Goal: Transaction & Acquisition: Purchase product/service

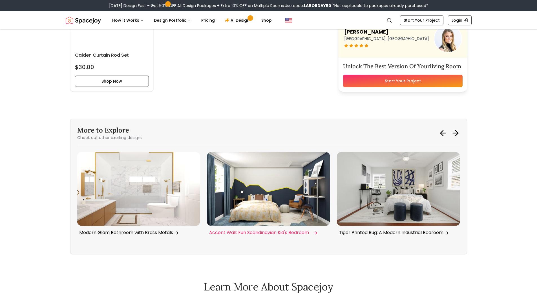
scroll to position [1692, 0]
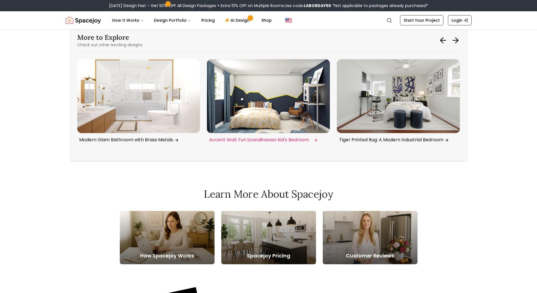
click at [295, 103] on img "4 / 6" at bounding box center [268, 96] width 123 height 74
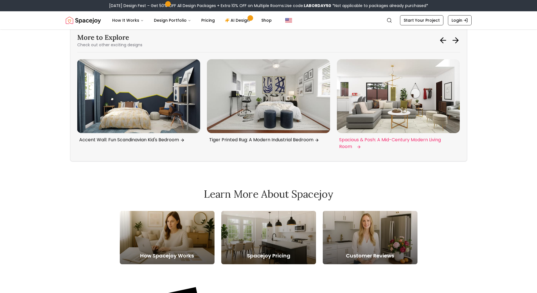
click at [417, 114] on img "6 / 6" at bounding box center [398, 96] width 123 height 74
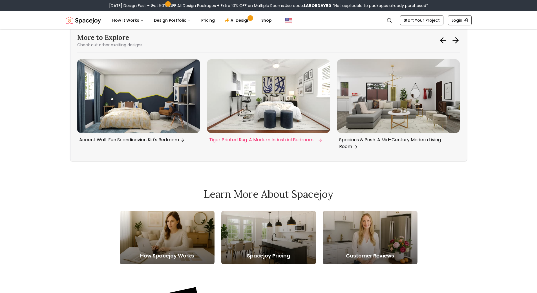
click at [248, 104] on img "5 / 6" at bounding box center [268, 96] width 123 height 74
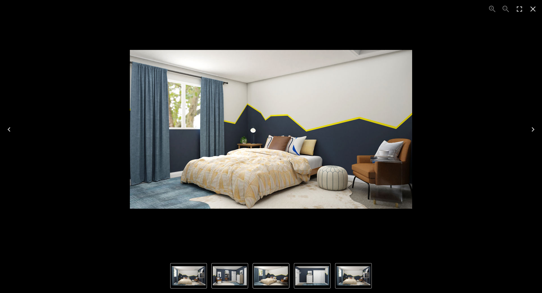
drag, startPoint x: 234, startPoint y: 171, endPoint x: 343, endPoint y: 1, distance: 201.6
click at [343, 11] on div "3 of 4" at bounding box center [271, 130] width 533 height 250
click at [530, 8] on icon "Close" at bounding box center [532, 9] width 9 height 9
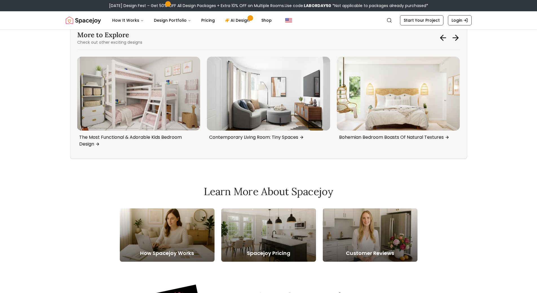
scroll to position [1680, 0]
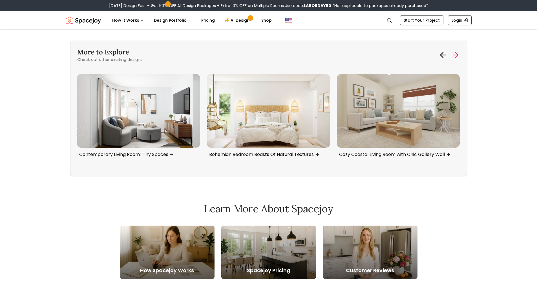
drag, startPoint x: 457, startPoint y: 61, endPoint x: 456, endPoint y: 52, distance: 9.1
click at [457, 56] on div "More to Explore Check out other exciting designs" at bounding box center [268, 55] width 383 height 15
click at [456, 51] on icon at bounding box center [455, 54] width 9 height 9
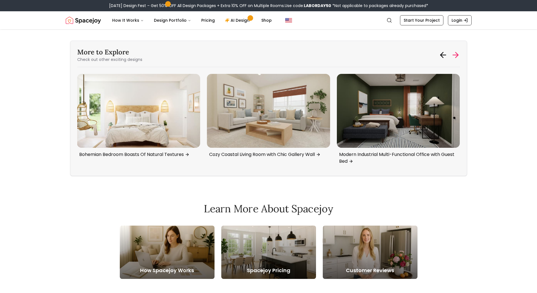
click at [456, 51] on icon at bounding box center [455, 54] width 9 height 9
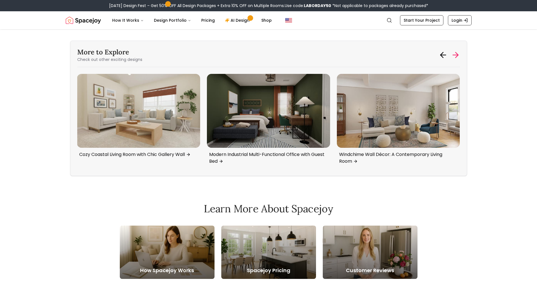
click at [456, 51] on icon at bounding box center [455, 54] width 9 height 9
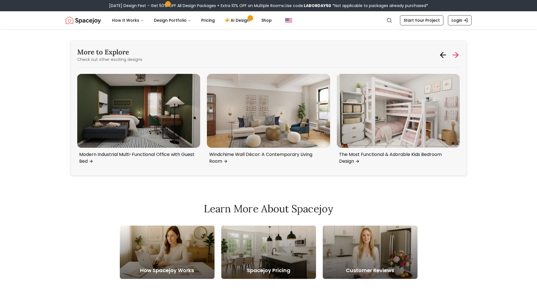
click at [456, 51] on icon at bounding box center [455, 54] width 9 height 9
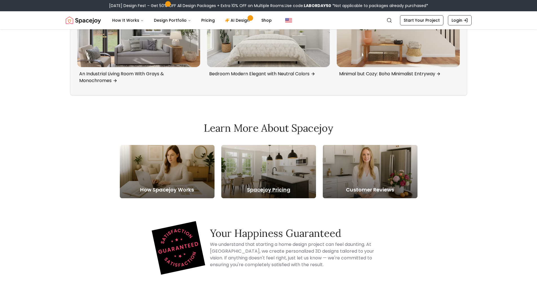
scroll to position [1495, 0]
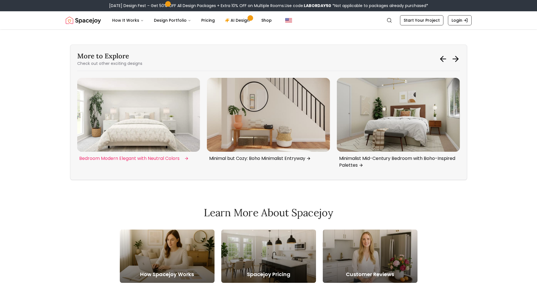
click at [295, 141] on img "4 / 6" at bounding box center [268, 115] width 123 height 74
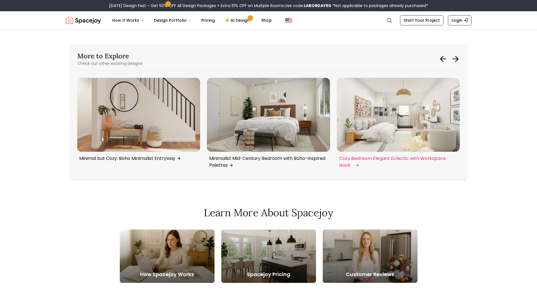
click at [379, 124] on img "6 / 6" at bounding box center [398, 115] width 123 height 74
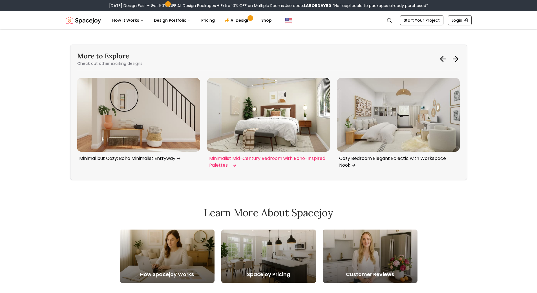
click at [249, 134] on img "5 / 6" at bounding box center [268, 115] width 123 height 74
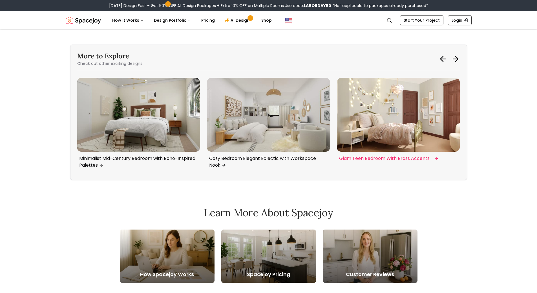
click at [387, 134] on img "1 / 6" at bounding box center [398, 115] width 123 height 74
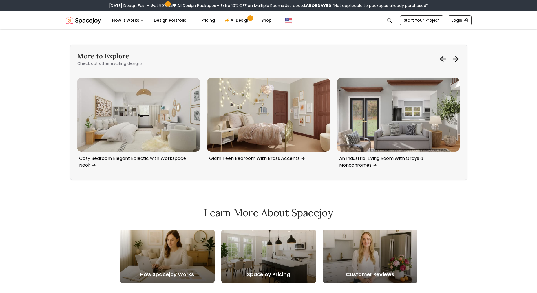
click at [450, 56] on div at bounding box center [449, 58] width 21 height 9
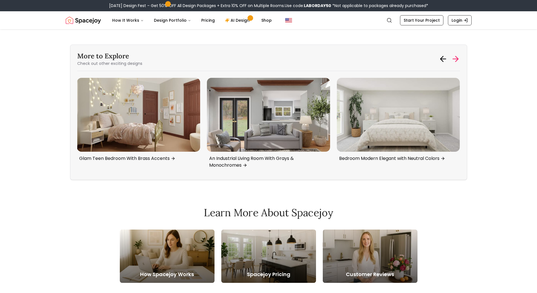
click at [453, 58] on icon at bounding box center [455, 58] width 9 height 9
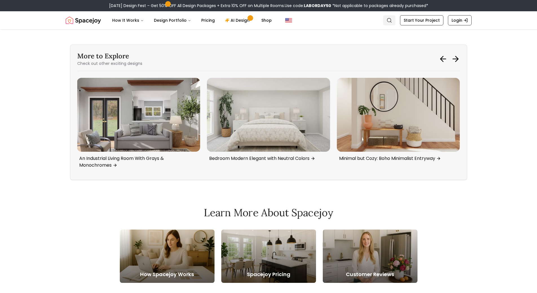
click at [392, 20] on icon "Global" at bounding box center [390, 20] width 6 height 6
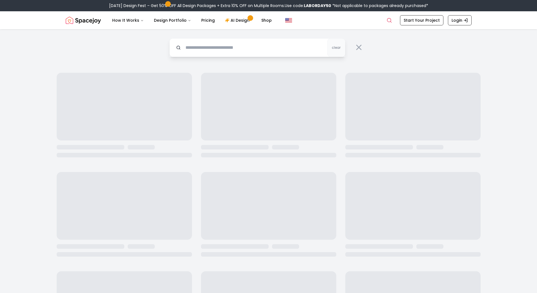
click at [287, 49] on input "text" at bounding box center [258, 47] width 176 height 19
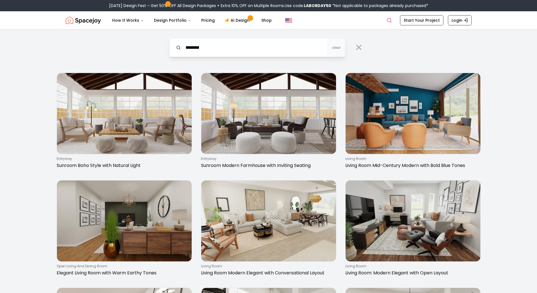
type input "*******"
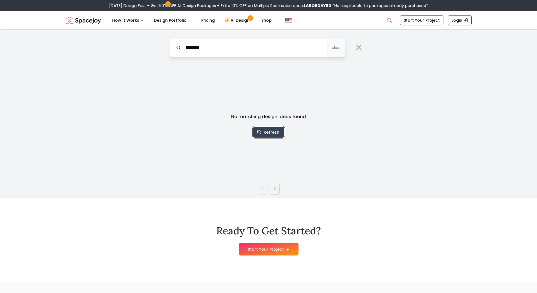
click at [268, 128] on button "Refresh" at bounding box center [268, 132] width 31 height 11
click at [358, 46] on icon at bounding box center [359, 47] width 5 height 5
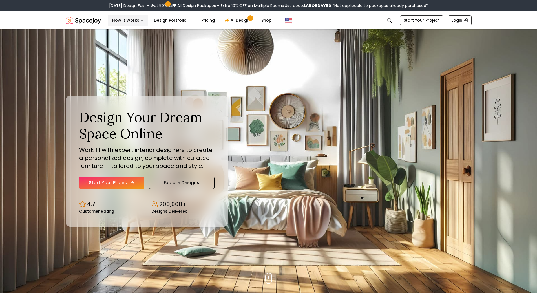
click at [136, 21] on button "How It Works" at bounding box center [128, 20] width 41 height 11
click at [98, 25] on img "Spacejoy" at bounding box center [83, 20] width 35 height 11
click at [99, 23] on img "Spacejoy" at bounding box center [83, 20] width 35 height 11
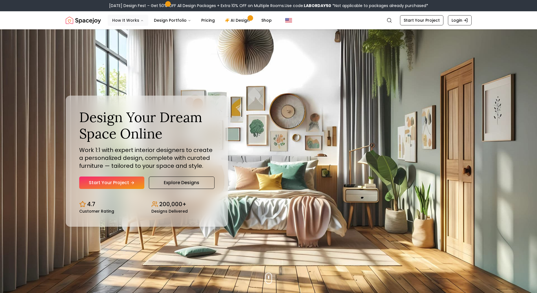
click at [123, 20] on button "How It Works" at bounding box center [128, 20] width 41 height 11
click at [152, 11] on div "Labor Day Design Fest – Get 50% OFF All Design Packages + Extra 10% OFF on Mult…" at bounding box center [268, 5] width 537 height 11
click at [155, 19] on button "Design Portfolio" at bounding box center [173, 20] width 46 height 11
click at [212, 19] on link "Pricing" at bounding box center [208, 20] width 23 height 11
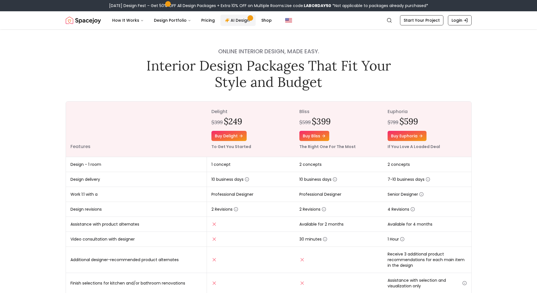
click at [230, 20] on link "AI Design" at bounding box center [238, 20] width 35 height 11
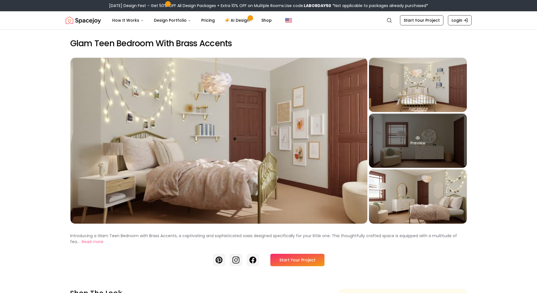
click at [431, 157] on div "Preview" at bounding box center [418, 141] width 98 height 54
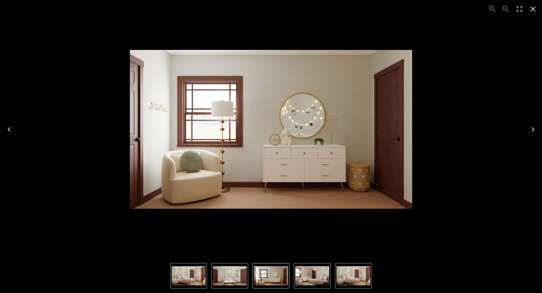
drag, startPoint x: 237, startPoint y: 177, endPoint x: 311, endPoint y: 111, distance: 99.5
click at [312, 112] on img "3 of 4" at bounding box center [271, 129] width 282 height 159
click at [533, 8] on icon "Close" at bounding box center [532, 9] width 9 height 9
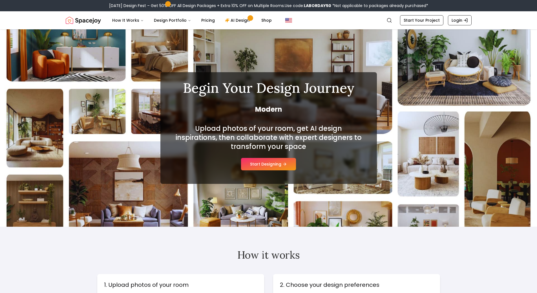
click at [261, 11] on nav "Spacejoy Search How It Works Design Portfolio Pricing AI Design Shop Search Sta…" at bounding box center [269, 20] width 406 height 18
click at [263, 25] on link "Shop" at bounding box center [266, 20] width 19 height 11
click at [413, 20] on link "Start Your Project" at bounding box center [421, 20] width 43 height 10
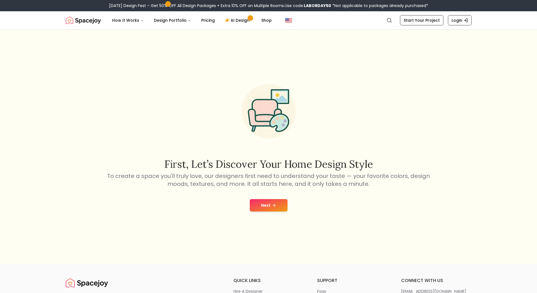
click at [284, 201] on button "Next" at bounding box center [269, 205] width 38 height 12
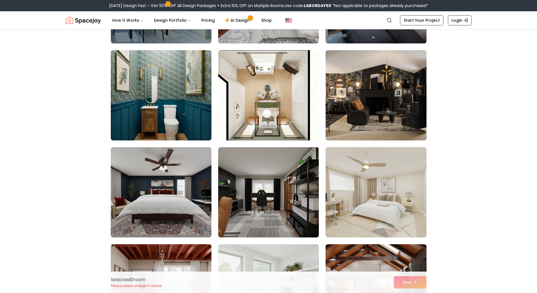
scroll to position [762, 0]
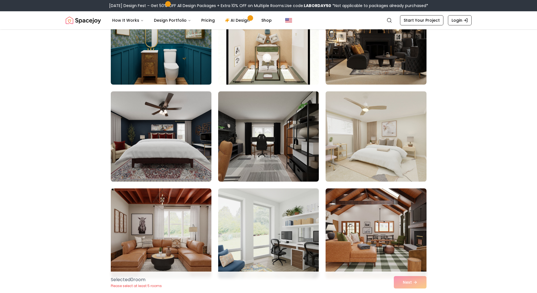
click at [381, 140] on img at bounding box center [376, 136] width 106 height 95
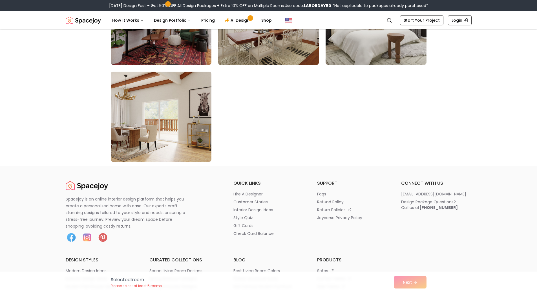
scroll to position [3272, 0]
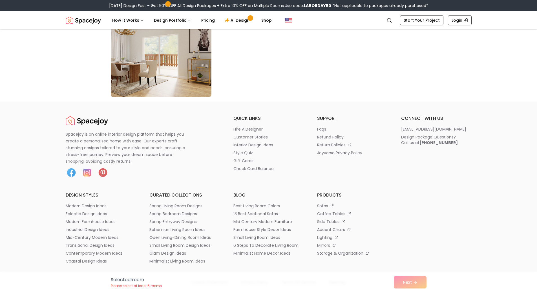
click at [404, 290] on div "Selected 1 room Please select at least 5 rooms Next" at bounding box center [268, 282] width 325 height 21
click at [407, 285] on div "Selected 1 room Please select at least 5 rooms Next" at bounding box center [268, 282] width 325 height 21
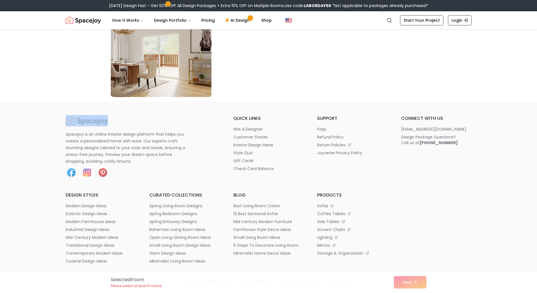
drag, startPoint x: 407, startPoint y: 285, endPoint x: 209, endPoint y: 89, distance: 279.2
click at [407, 285] on div "Selected 1 room Please select at least 5 rooms Next" at bounding box center [268, 282] width 325 height 21
click at [201, 82] on img at bounding box center [161, 52] width 106 height 95
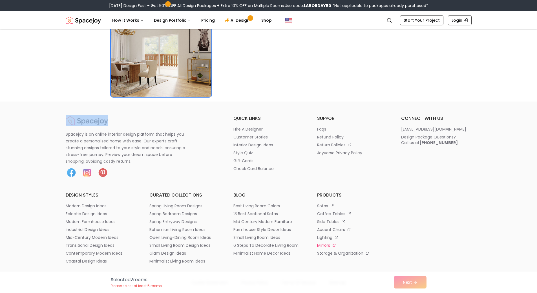
scroll to position [3075, 0]
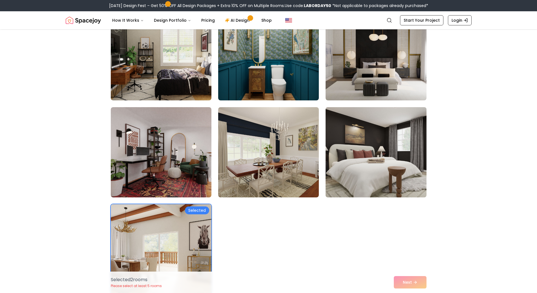
drag, startPoint x: 337, startPoint y: 163, endPoint x: 170, endPoint y: 159, distance: 167.6
click at [337, 163] on img at bounding box center [376, 152] width 106 height 95
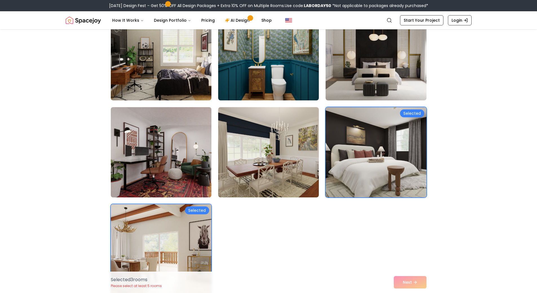
click at [170, 159] on img at bounding box center [161, 152] width 106 height 95
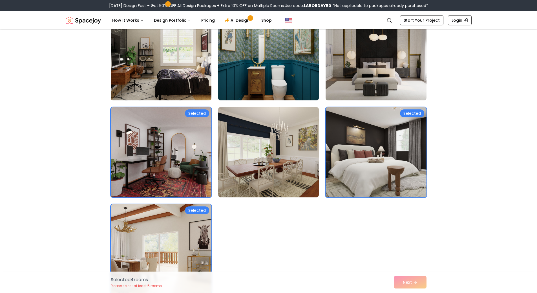
click at [253, 66] on img at bounding box center [269, 55] width 106 height 95
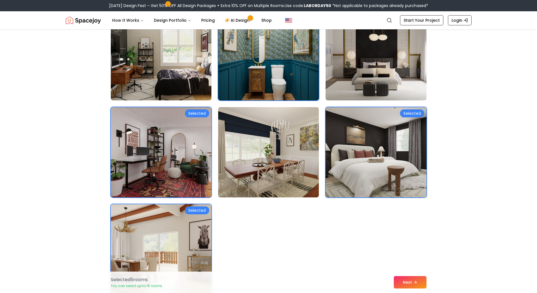
click at [263, 119] on img at bounding box center [269, 152] width 106 height 95
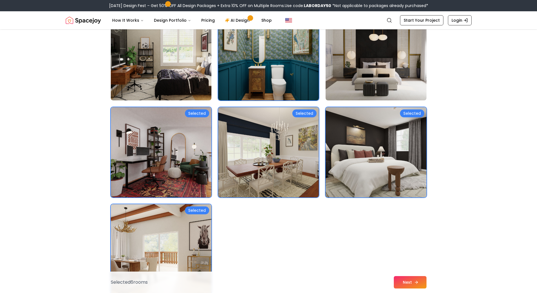
click at [406, 284] on button "Next" at bounding box center [410, 282] width 33 height 12
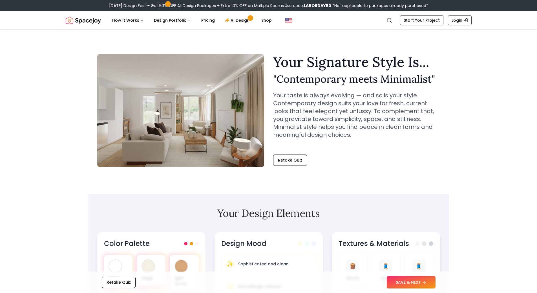
scroll to position [604, 0]
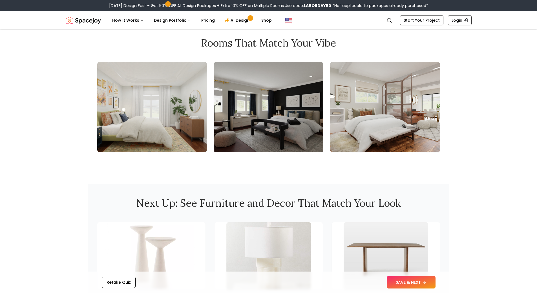
click at [388, 98] on img at bounding box center [385, 107] width 110 height 90
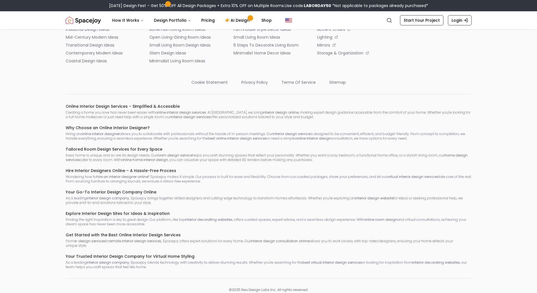
scroll to position [1146, 0]
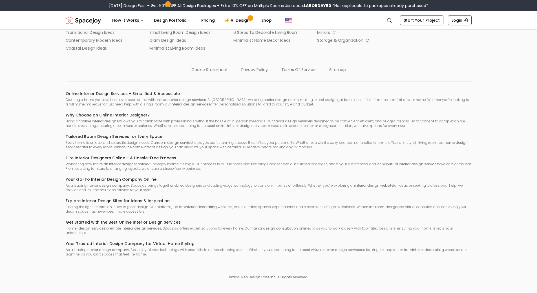
click at [89, 21] on img "Spacejoy" at bounding box center [83, 20] width 35 height 11
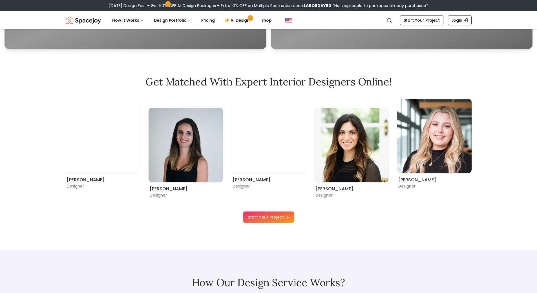
scroll to position [310, 0]
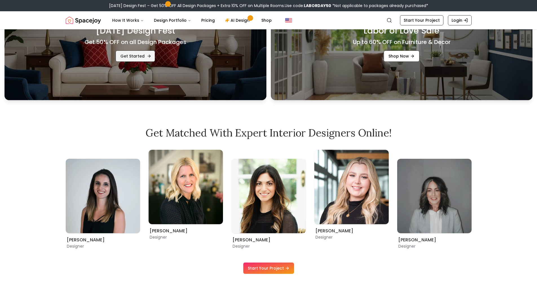
click at [143, 56] on link "Get Started" at bounding box center [135, 55] width 39 height 11
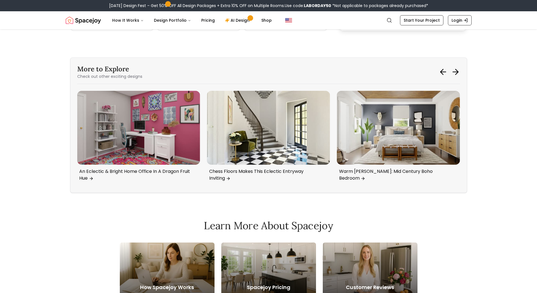
scroll to position [2116, 0]
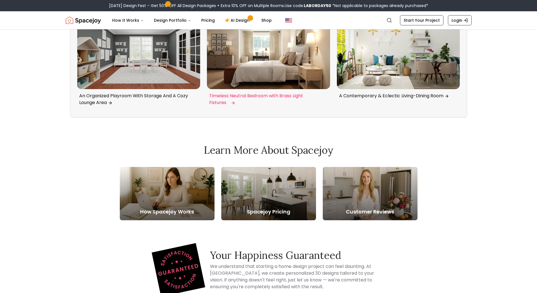
click at [300, 62] on img "1 / 6" at bounding box center [268, 52] width 123 height 74
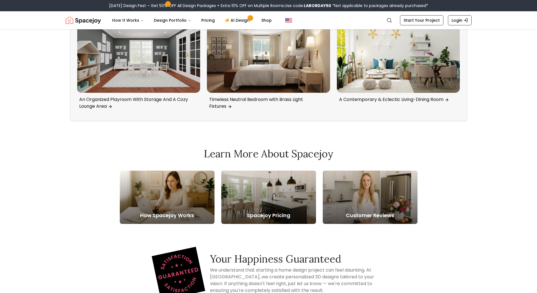
scroll to position [2059, 0]
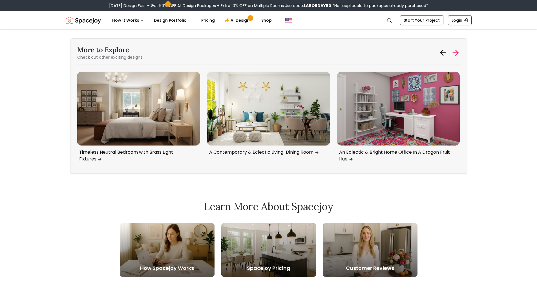
click at [452, 57] on icon at bounding box center [455, 52] width 9 height 9
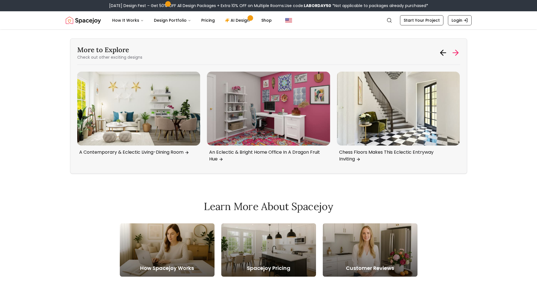
click at [452, 57] on icon at bounding box center [455, 52] width 9 height 9
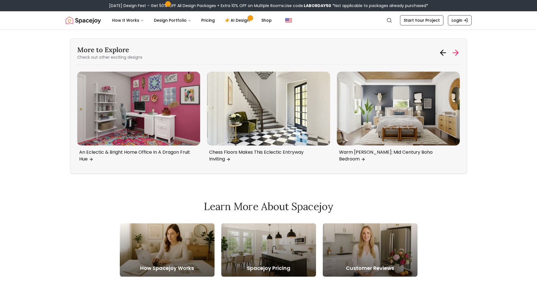
click at [452, 57] on icon at bounding box center [455, 52] width 9 height 9
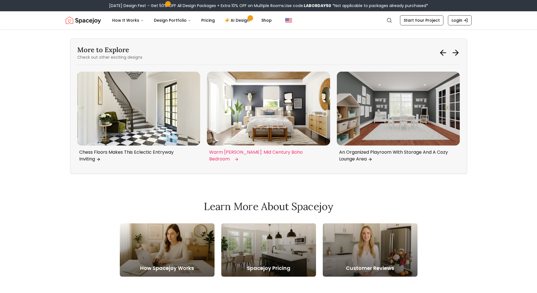
click at [277, 118] on img "5 / 6" at bounding box center [268, 109] width 123 height 74
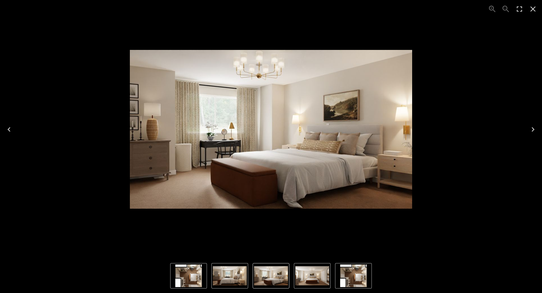
click at [518, 65] on div "2 of 4" at bounding box center [271, 130] width 533 height 250
click at [531, 13] on icon "Close" at bounding box center [532, 9] width 9 height 9
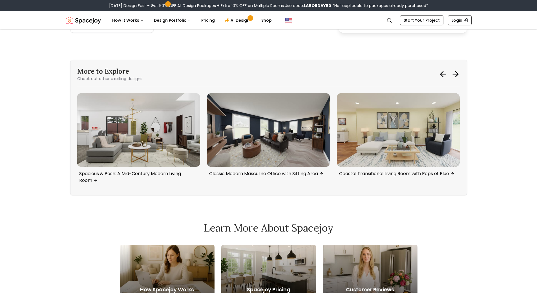
scroll to position [1749, 0]
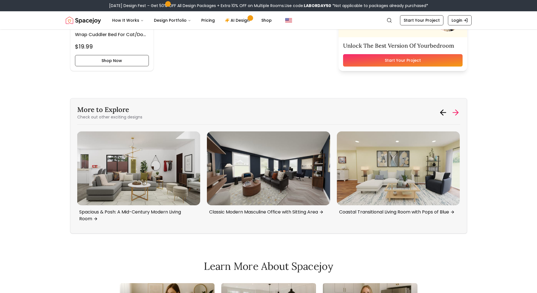
click at [454, 113] on icon at bounding box center [455, 113] width 5 height 0
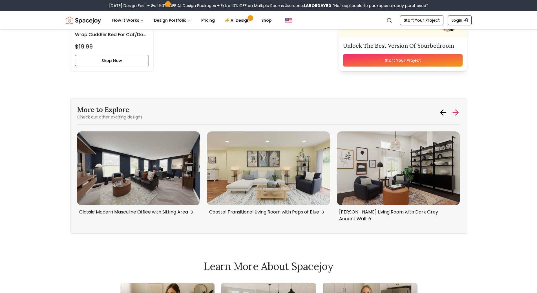
click at [454, 113] on icon at bounding box center [455, 113] width 5 height 0
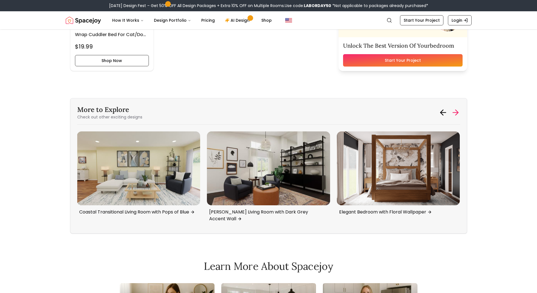
click at [454, 113] on icon at bounding box center [455, 113] width 5 height 0
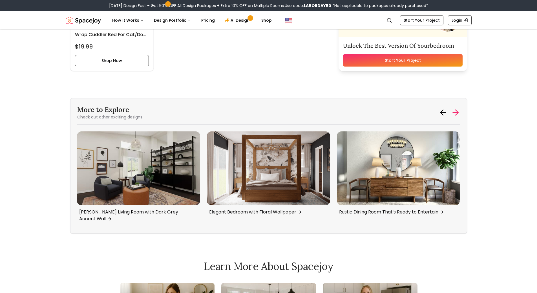
click at [454, 113] on icon at bounding box center [455, 113] width 5 height 0
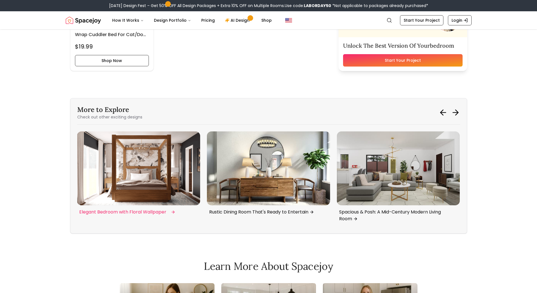
click at [172, 174] on img "2 / 6" at bounding box center [138, 168] width 123 height 74
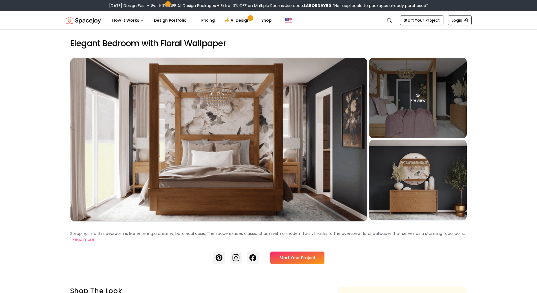
click at [441, 114] on div "Preview" at bounding box center [418, 98] width 98 height 80
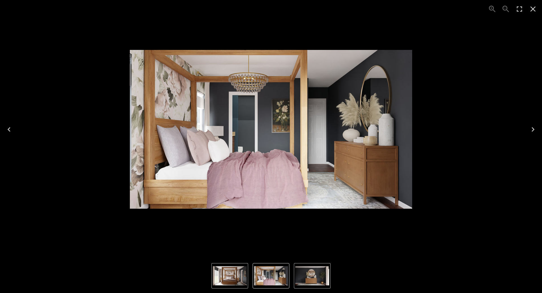
click at [517, 76] on div "2 of 3" at bounding box center [271, 130] width 533 height 250
click at [530, 7] on icon "Close" at bounding box center [532, 9] width 9 height 9
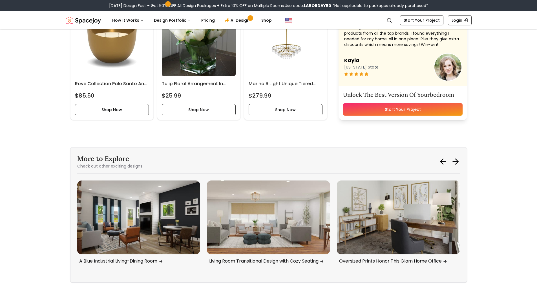
scroll to position [1588, 0]
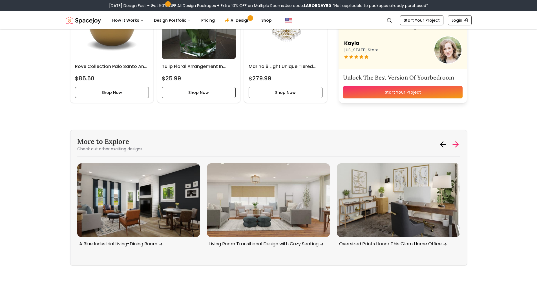
click at [454, 145] on icon at bounding box center [455, 144] width 9 height 9
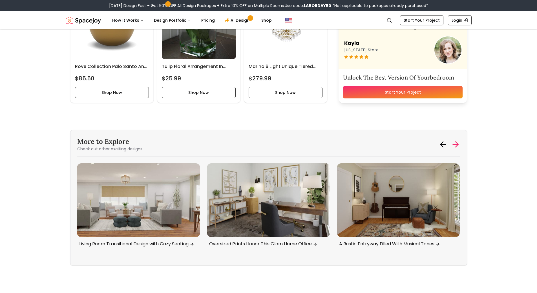
click at [454, 145] on icon at bounding box center [455, 144] width 9 height 9
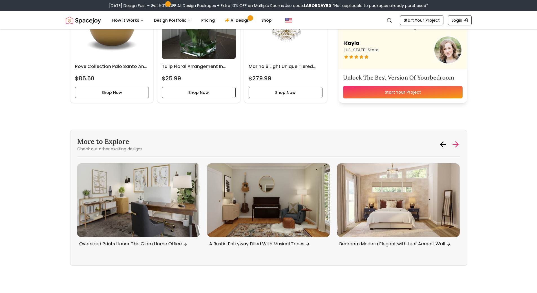
click at [454, 145] on icon at bounding box center [455, 144] width 9 height 9
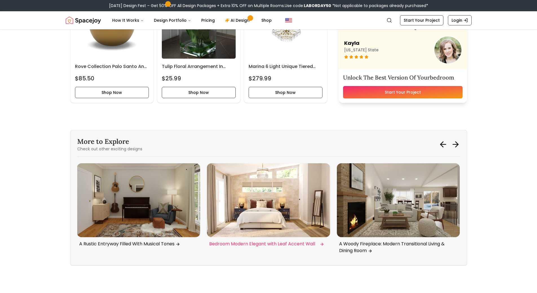
click at [281, 212] on img "1 / 6" at bounding box center [268, 200] width 123 height 74
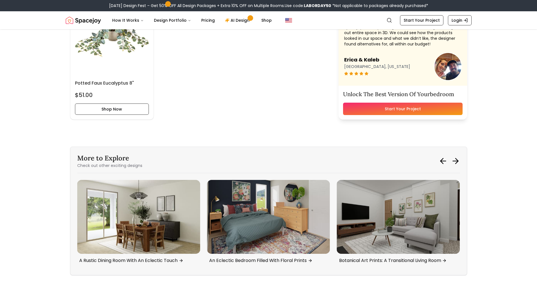
scroll to position [1454, 0]
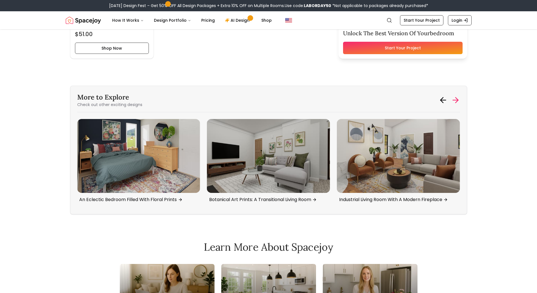
click at [456, 100] on icon at bounding box center [455, 100] width 5 height 0
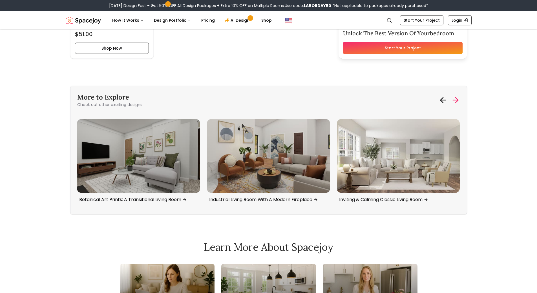
click at [456, 100] on icon at bounding box center [455, 100] width 5 height 0
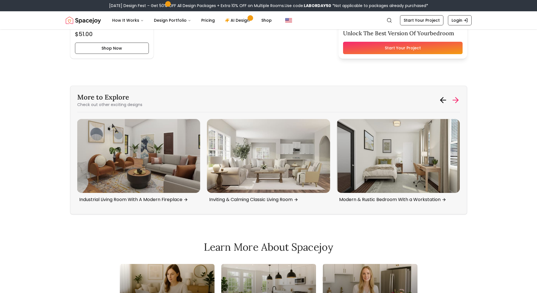
click at [456, 100] on icon at bounding box center [455, 100] width 5 height 0
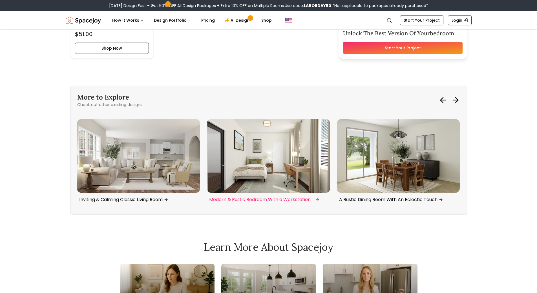
click at [290, 173] on img "1 / 6" at bounding box center [268, 156] width 123 height 74
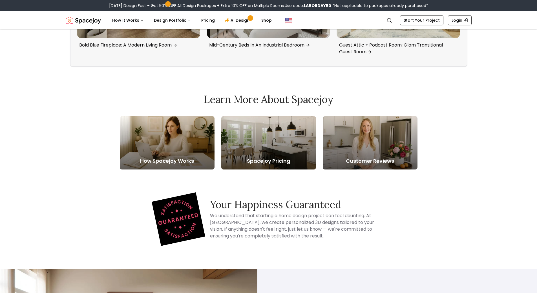
scroll to position [1298, 0]
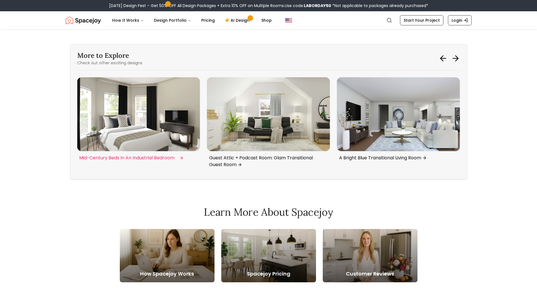
click at [296, 119] on img "4 / 6" at bounding box center [268, 114] width 123 height 74
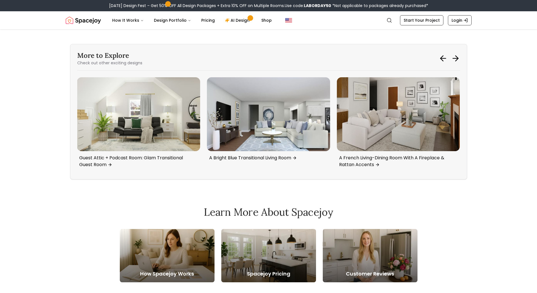
click at [460, 59] on div "More to Explore Check out other exciting designs Rich [PERSON_NAME]: A Contempo…" at bounding box center [268, 111] width 397 height 135
click at [456, 58] on icon at bounding box center [455, 58] width 9 height 9
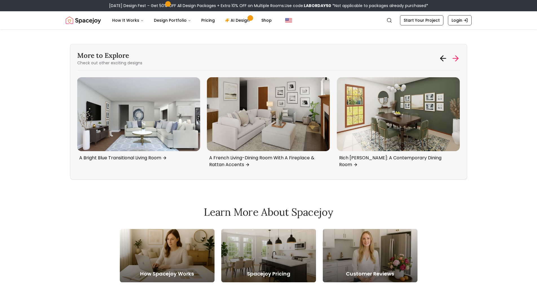
click at [456, 58] on icon at bounding box center [455, 58] width 9 height 9
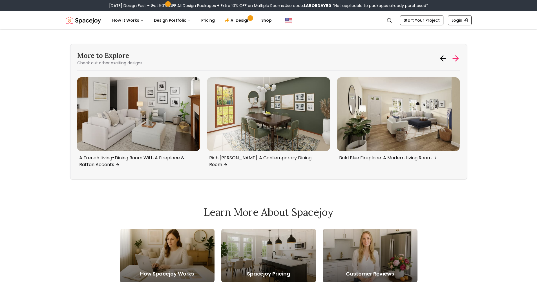
click at [456, 58] on icon at bounding box center [455, 58] width 9 height 9
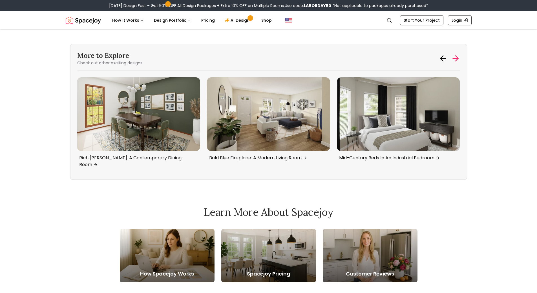
click at [456, 58] on icon at bounding box center [455, 58] width 9 height 9
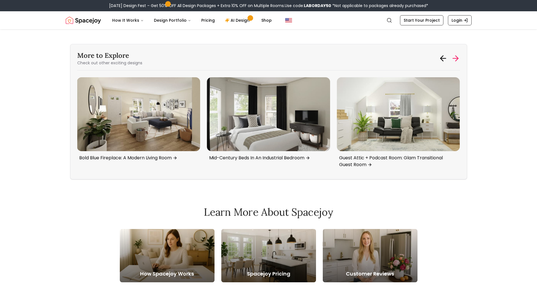
click at [456, 58] on icon at bounding box center [455, 58] width 9 height 9
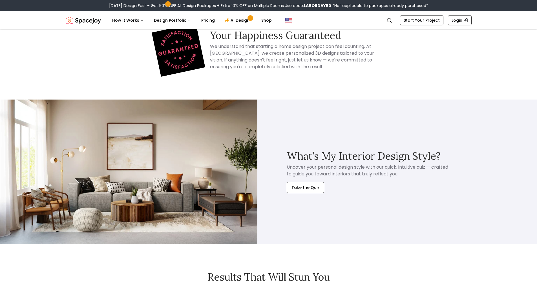
scroll to position [1410, 0]
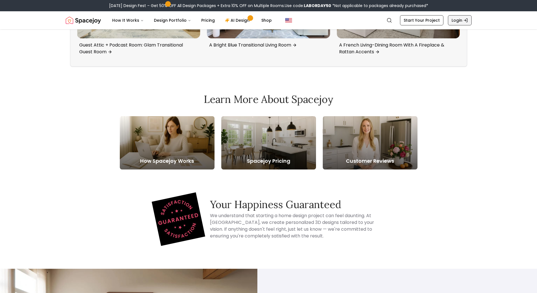
click at [456, 23] on link "Login" at bounding box center [460, 20] width 24 height 10
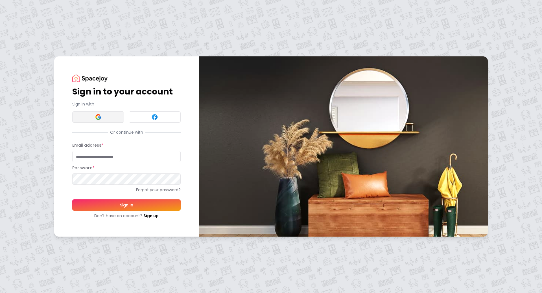
click at [94, 119] on button at bounding box center [98, 116] width 52 height 11
